Goal: Transaction & Acquisition: Book appointment/travel/reservation

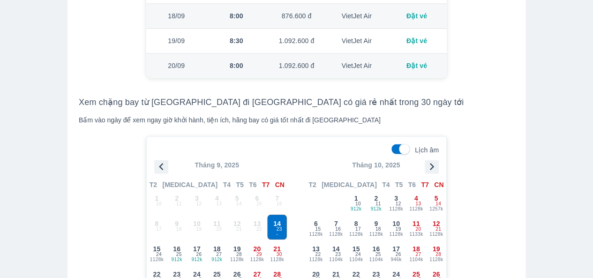
scroll to position [797, 0]
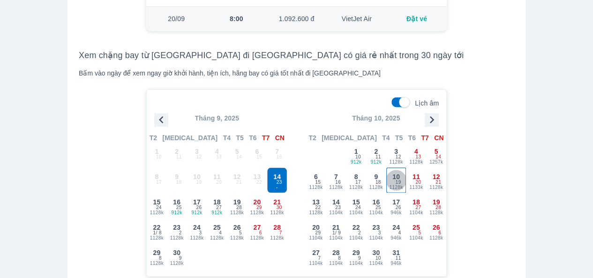
click at [396, 172] on span "10" at bounding box center [397, 176] width 8 height 9
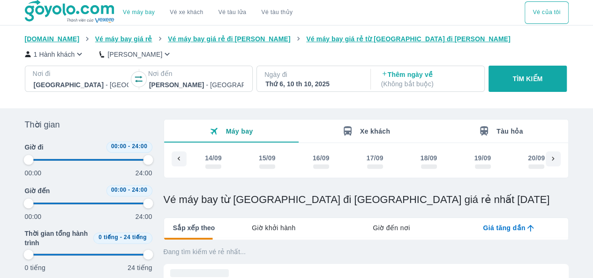
type input "97.9166666666667"
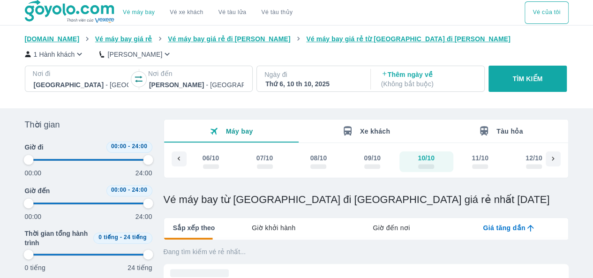
type input "97.9166666666667"
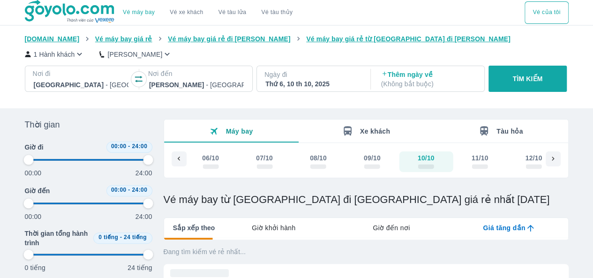
type input "97.9166666666667"
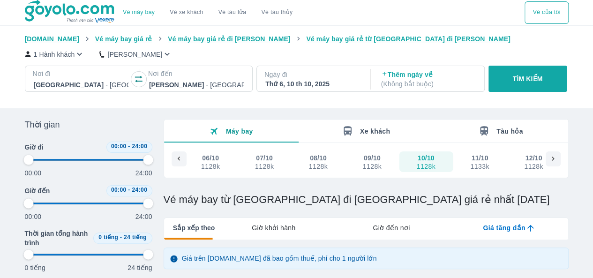
type input "97.9166666666667"
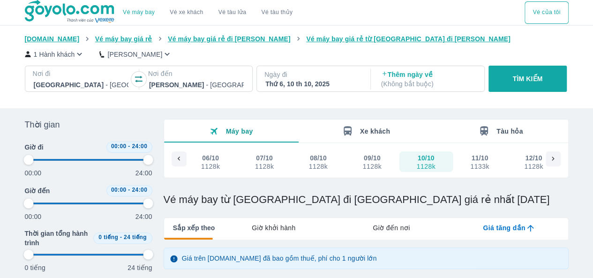
type input "97.9166666666667"
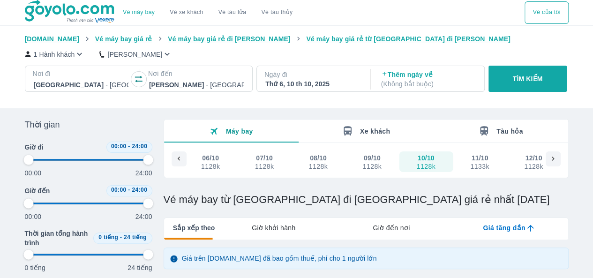
type input "97.9166666666667"
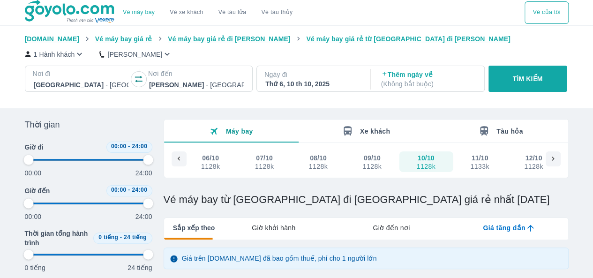
type input "97.9166666666667"
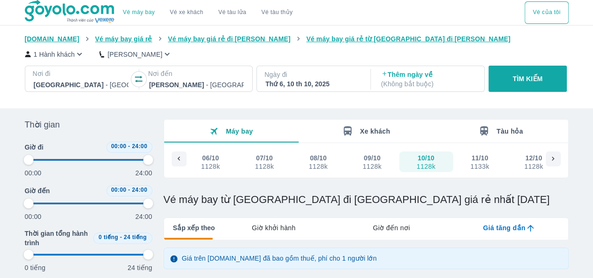
type input "97.9166666666667"
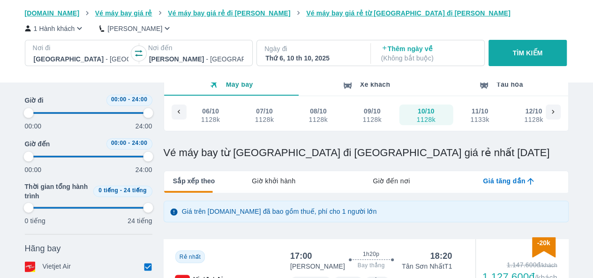
type input "97.9166666666667"
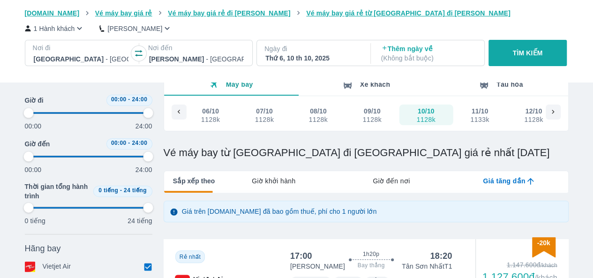
type input "97.9166666666667"
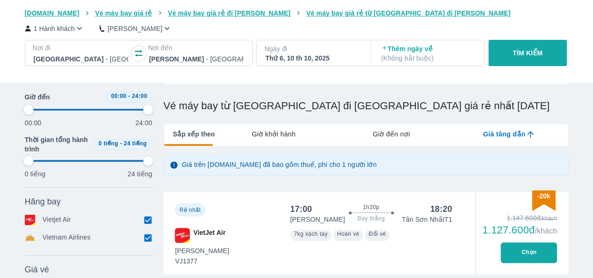
type input "97.9166666666667"
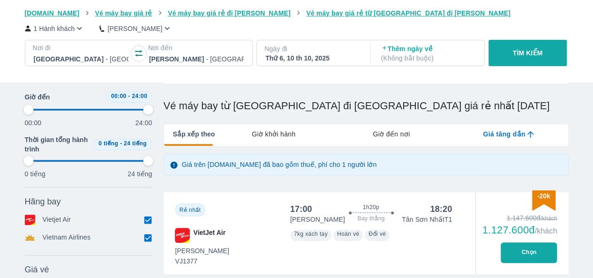
type input "97.9166666666667"
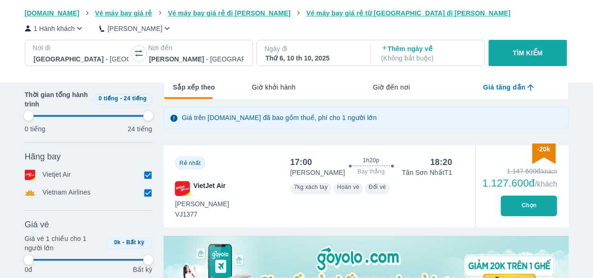
type input "97.9166666666667"
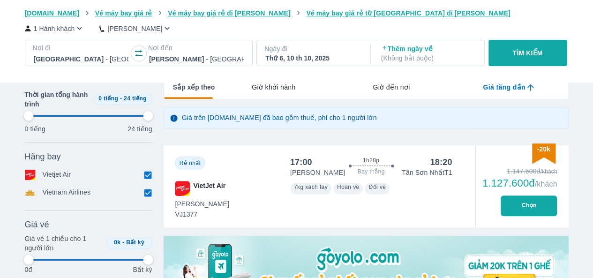
type input "97.9166666666667"
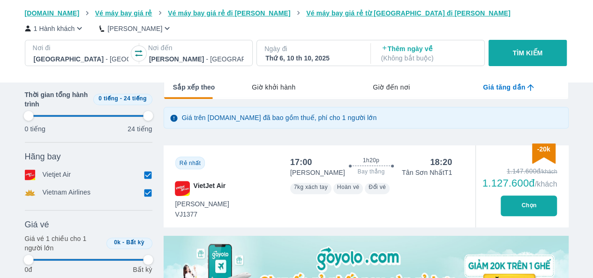
type input "97.9166666666667"
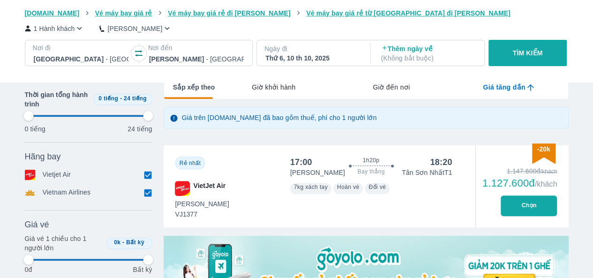
type input "97.9166666666667"
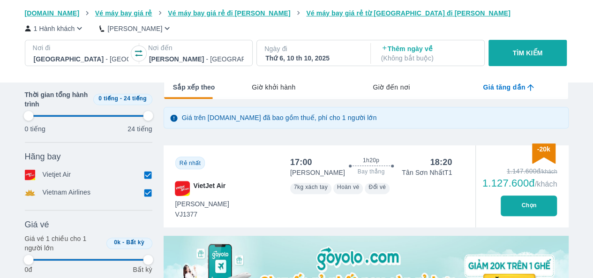
type input "97.9166666666667"
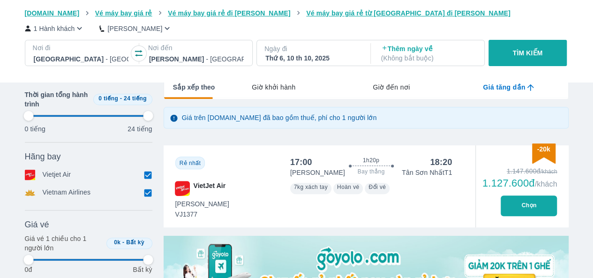
type input "97.9166666666667"
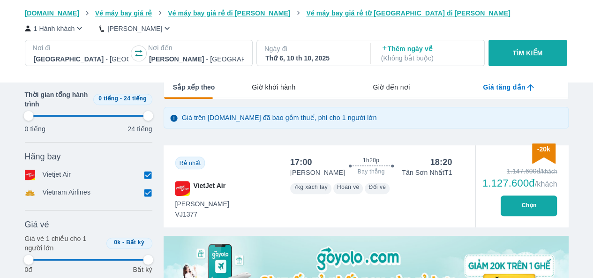
type input "97.9166666666667"
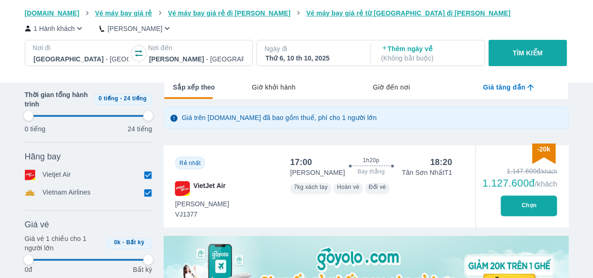
type input "97.9166666666667"
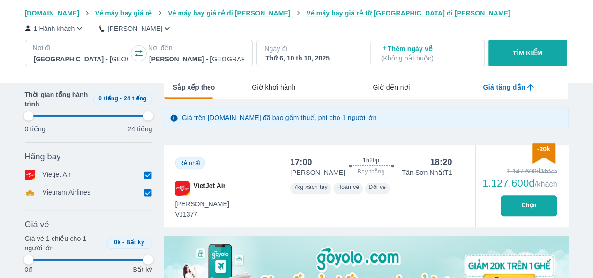
type input "97.9166666666667"
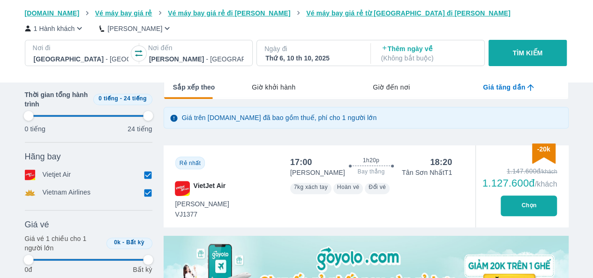
type input "97.9166666666667"
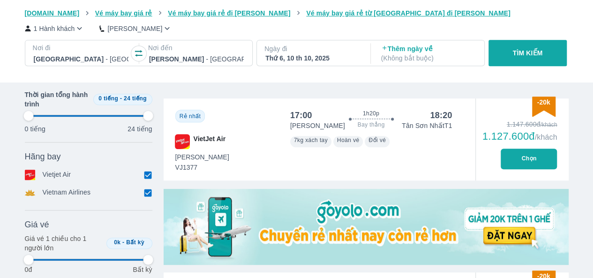
type input "97.9166666666667"
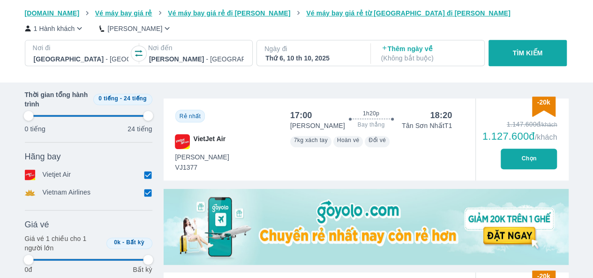
type input "97.9166666666667"
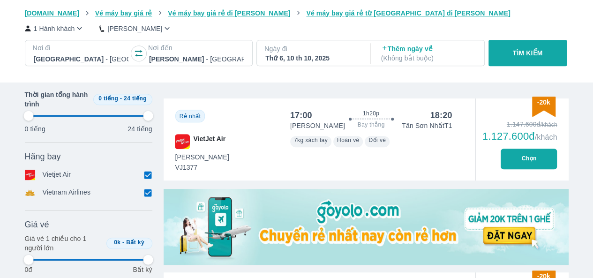
type input "97.9166666666667"
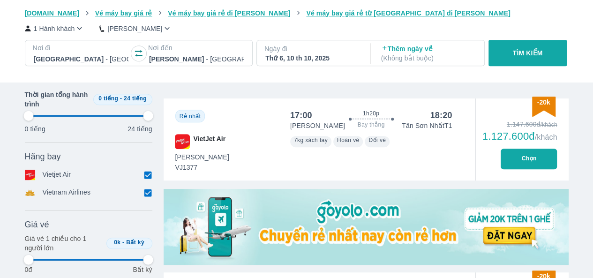
type input "97.9166666666667"
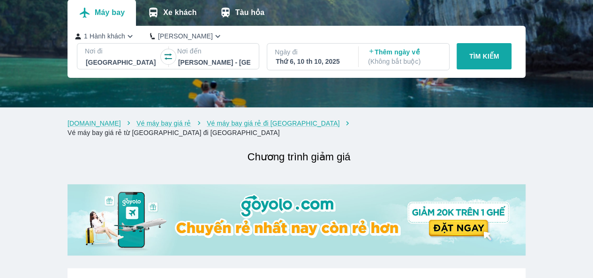
scroll to position [281, 0]
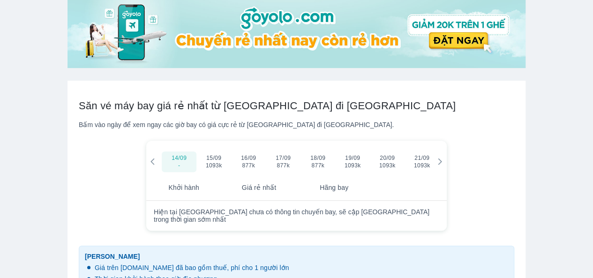
click at [441, 158] on icon at bounding box center [440, 162] width 8 height 8
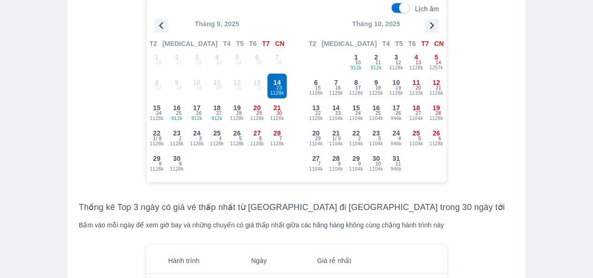
scroll to position [797, 0]
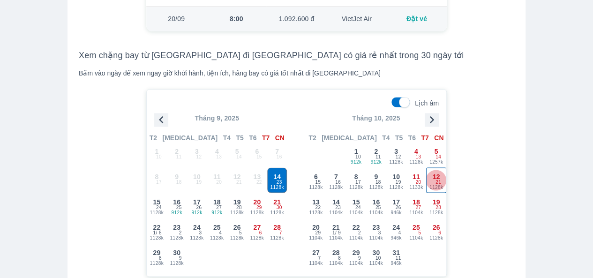
click at [437, 172] on span "12" at bounding box center [437, 176] width 8 height 9
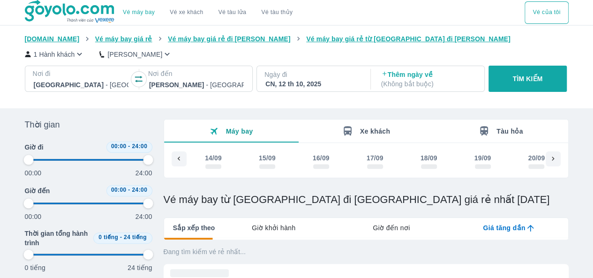
type input "97.9166666666667"
checkbox input "true"
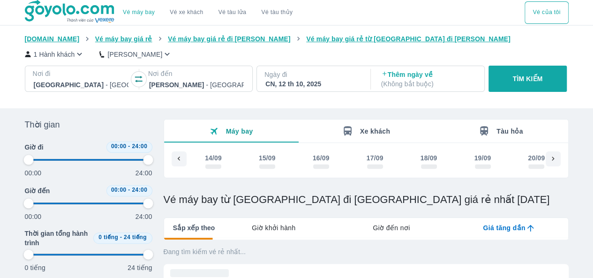
scroll to position [0, 1305]
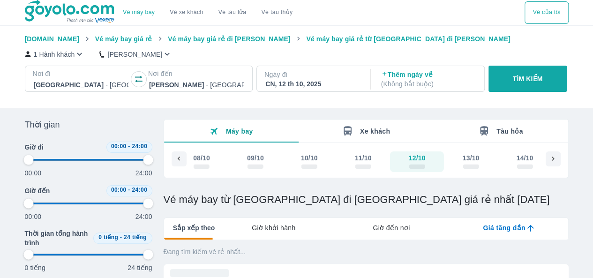
type input "97.9166666666667"
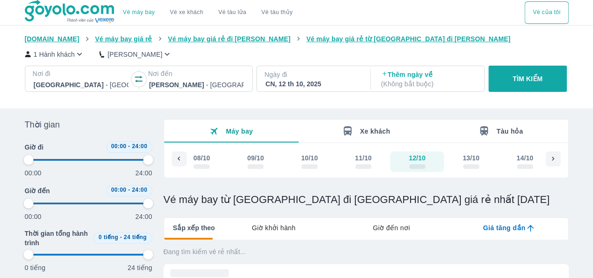
type input "97.9166666666667"
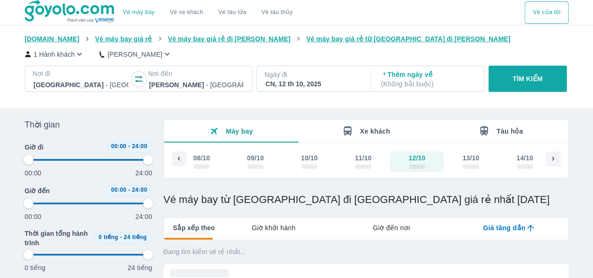
type input "97.9166666666667"
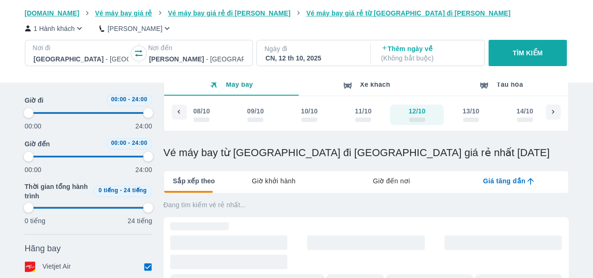
type input "97.9166666666667"
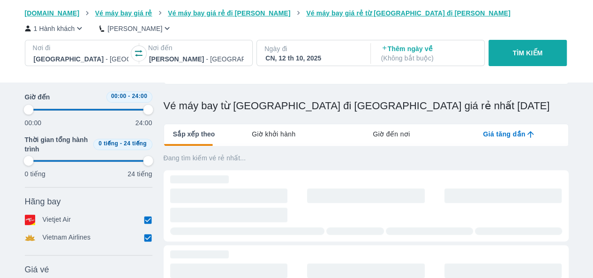
type input "97.9166666666667"
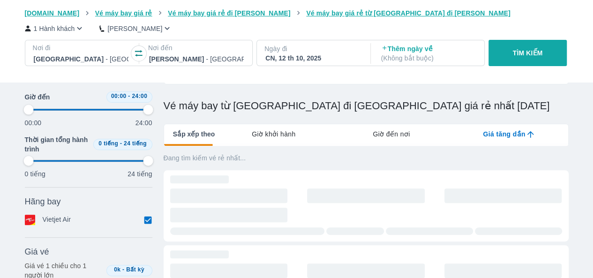
type input "97.9166666666667"
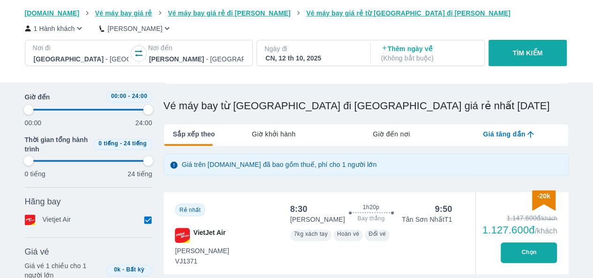
scroll to position [141, 0]
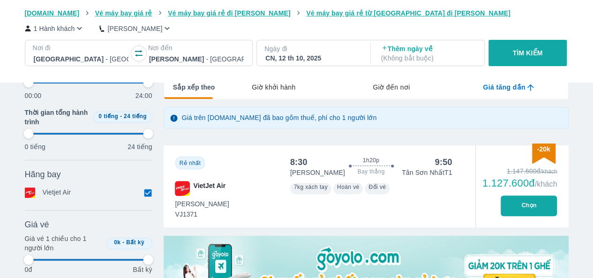
type input "97.9166666666667"
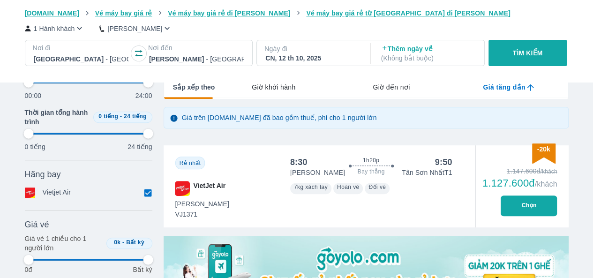
type input "97.9166666666667"
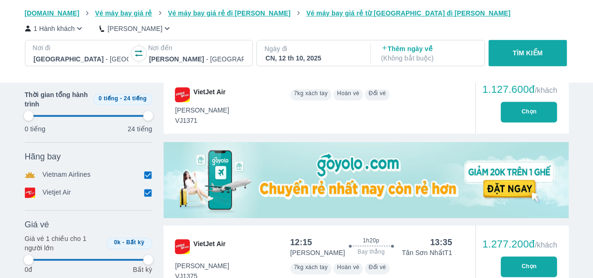
scroll to position [328, 0]
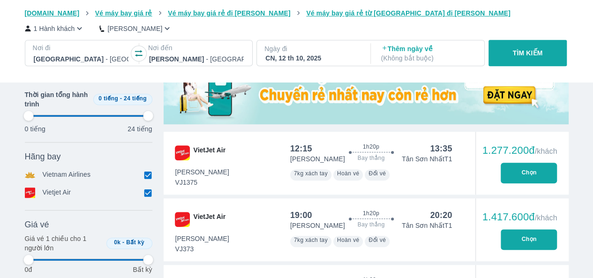
type input "97.9166666666667"
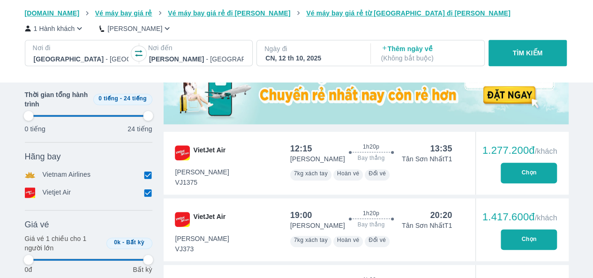
type input "97.9166666666667"
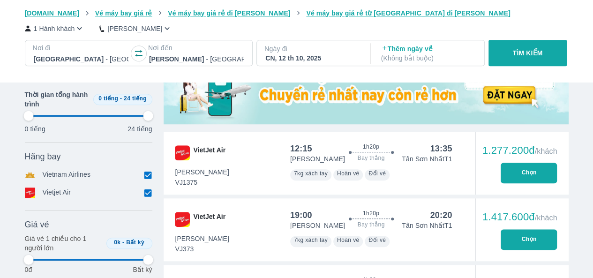
type input "97.9166666666667"
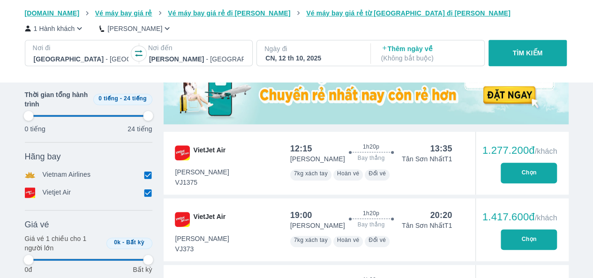
type input "97.9166666666667"
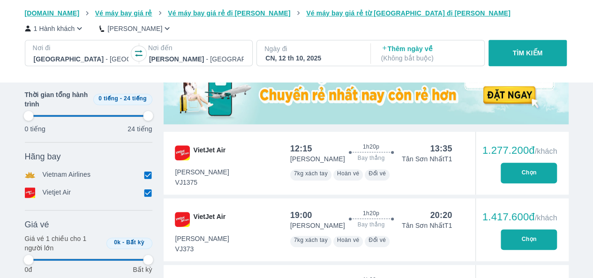
type input "97.9166666666667"
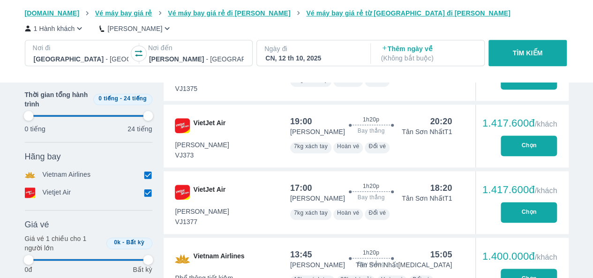
type input "97.9166666666667"
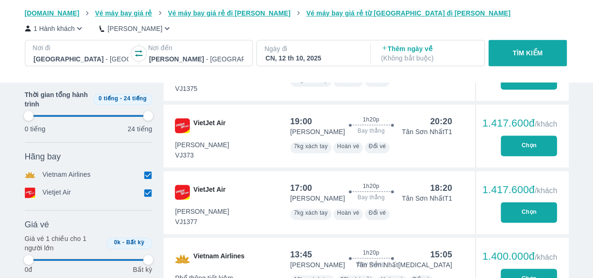
type input "97.9166666666667"
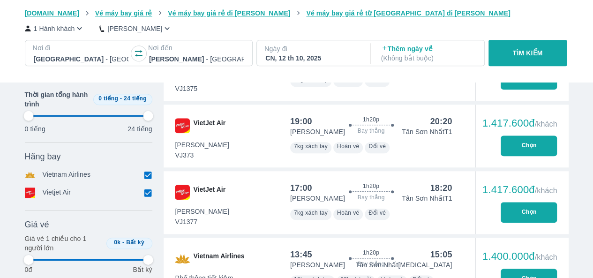
type input "97.9166666666667"
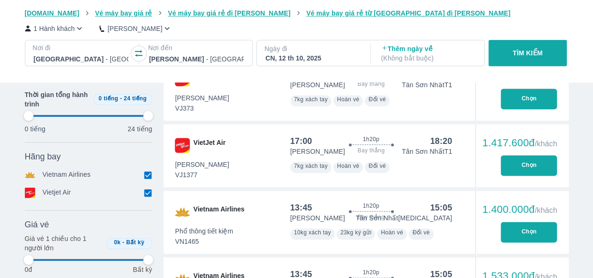
type input "97.9166666666667"
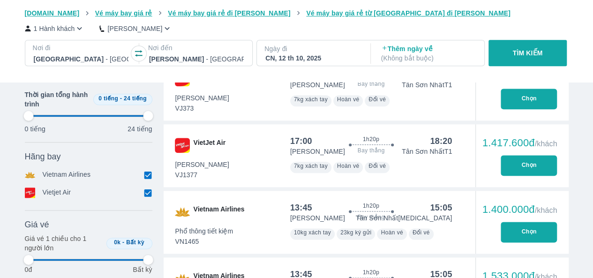
type input "97.9166666666667"
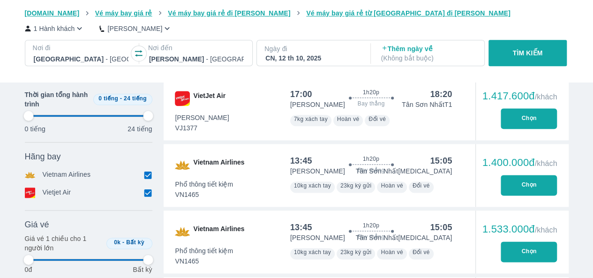
type input "97.9166666666667"
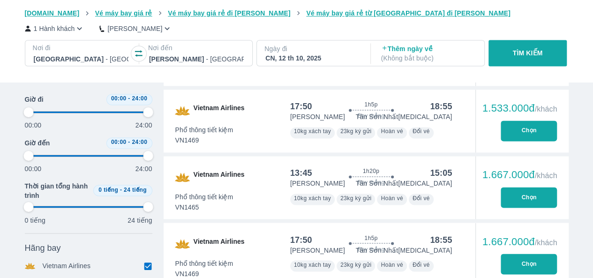
scroll to position [610, 0]
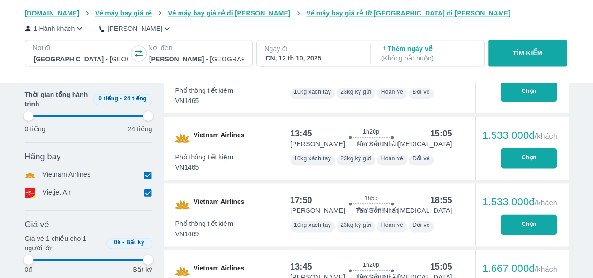
scroll to position [797, 0]
